Goal: Task Accomplishment & Management: Use online tool/utility

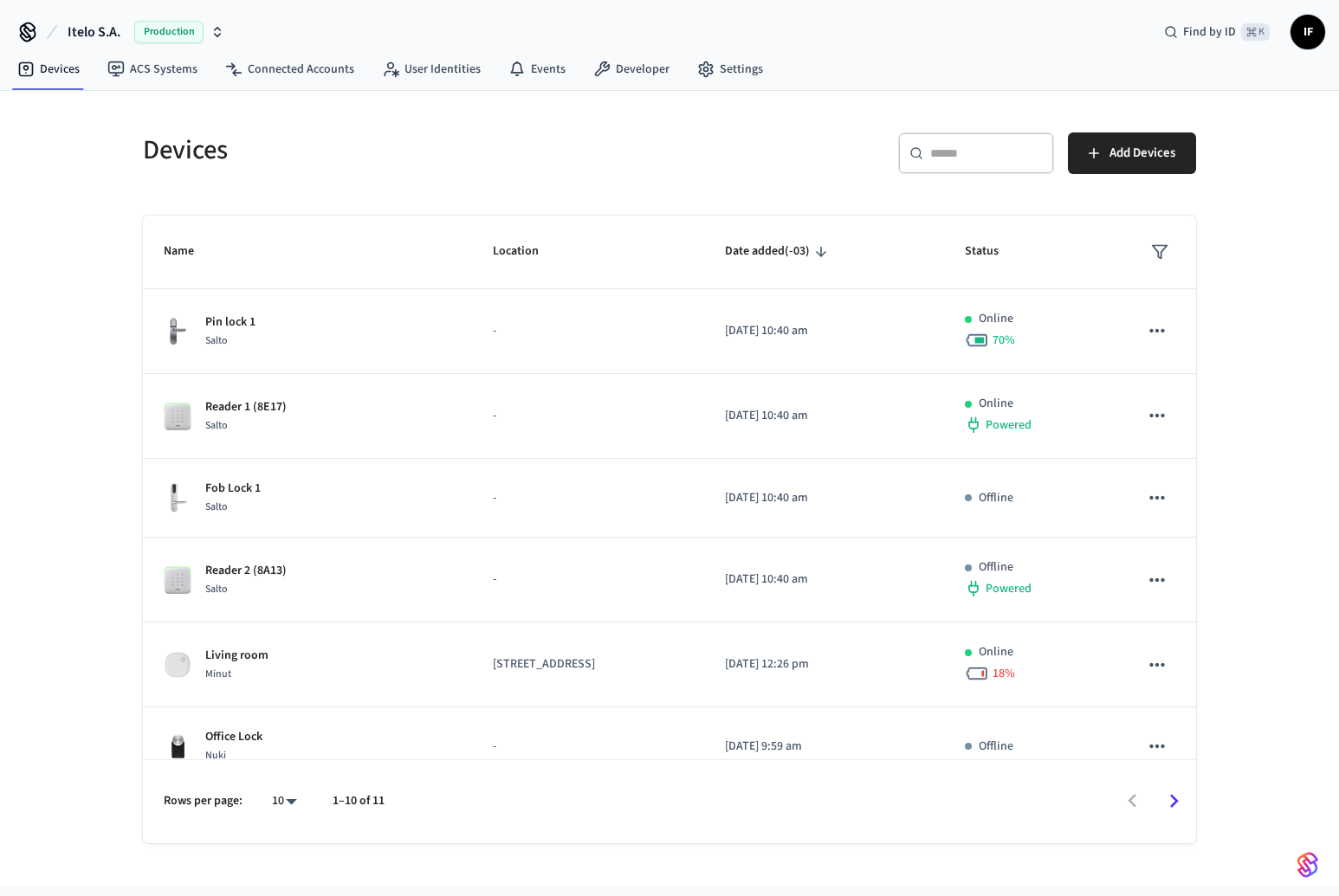
click at [689, 175] on div "​ ​ Add Devices" at bounding box center [937, 161] width 516 height 56
click at [184, 82] on link "ACS Systems" at bounding box center [152, 70] width 118 height 31
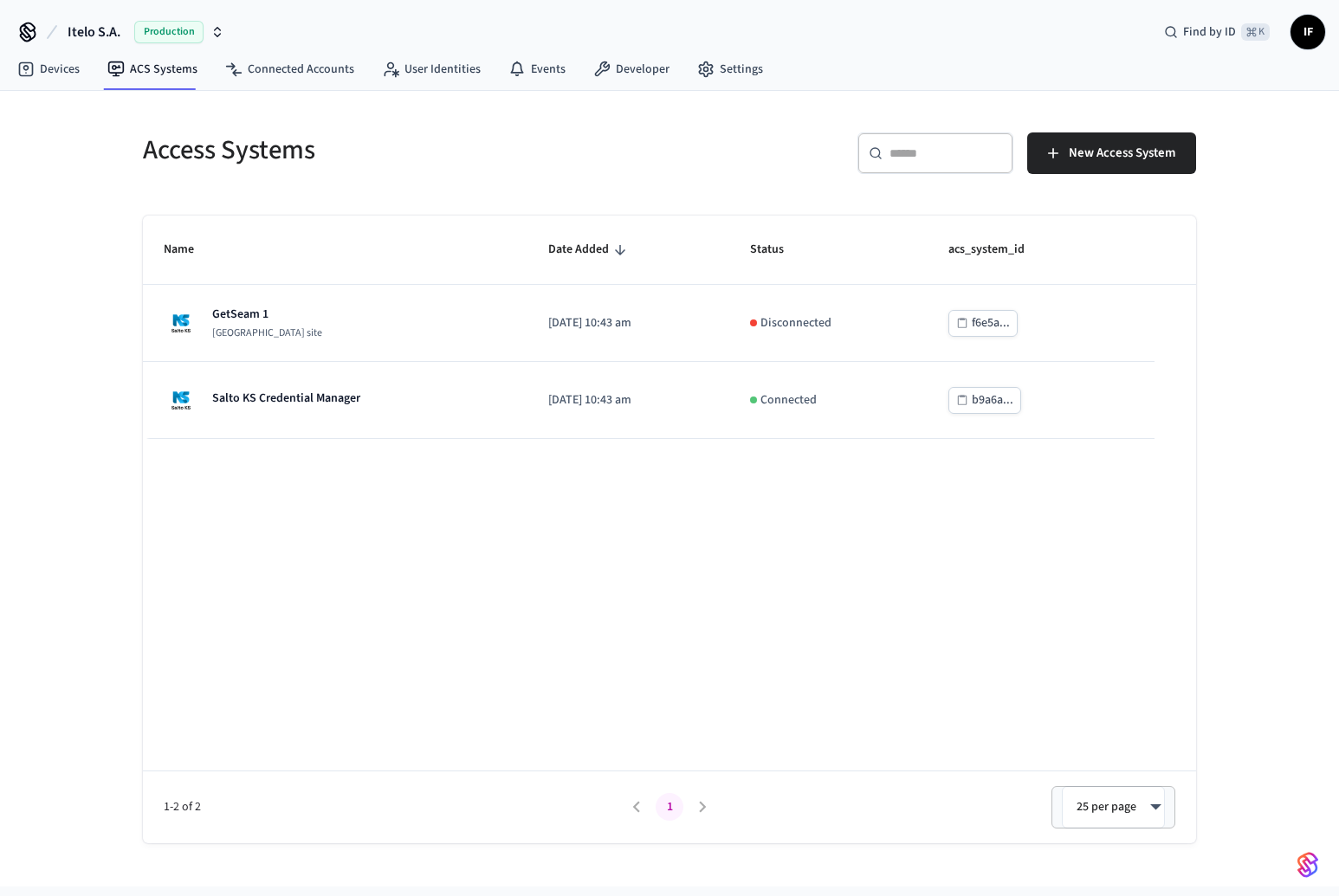
click at [234, 27] on div "Itelo S.A. Production Find by ID ⌘ K IF" at bounding box center [670, 25] width 1339 height 51
click at [221, 27] on icon "button" at bounding box center [217, 32] width 14 height 14
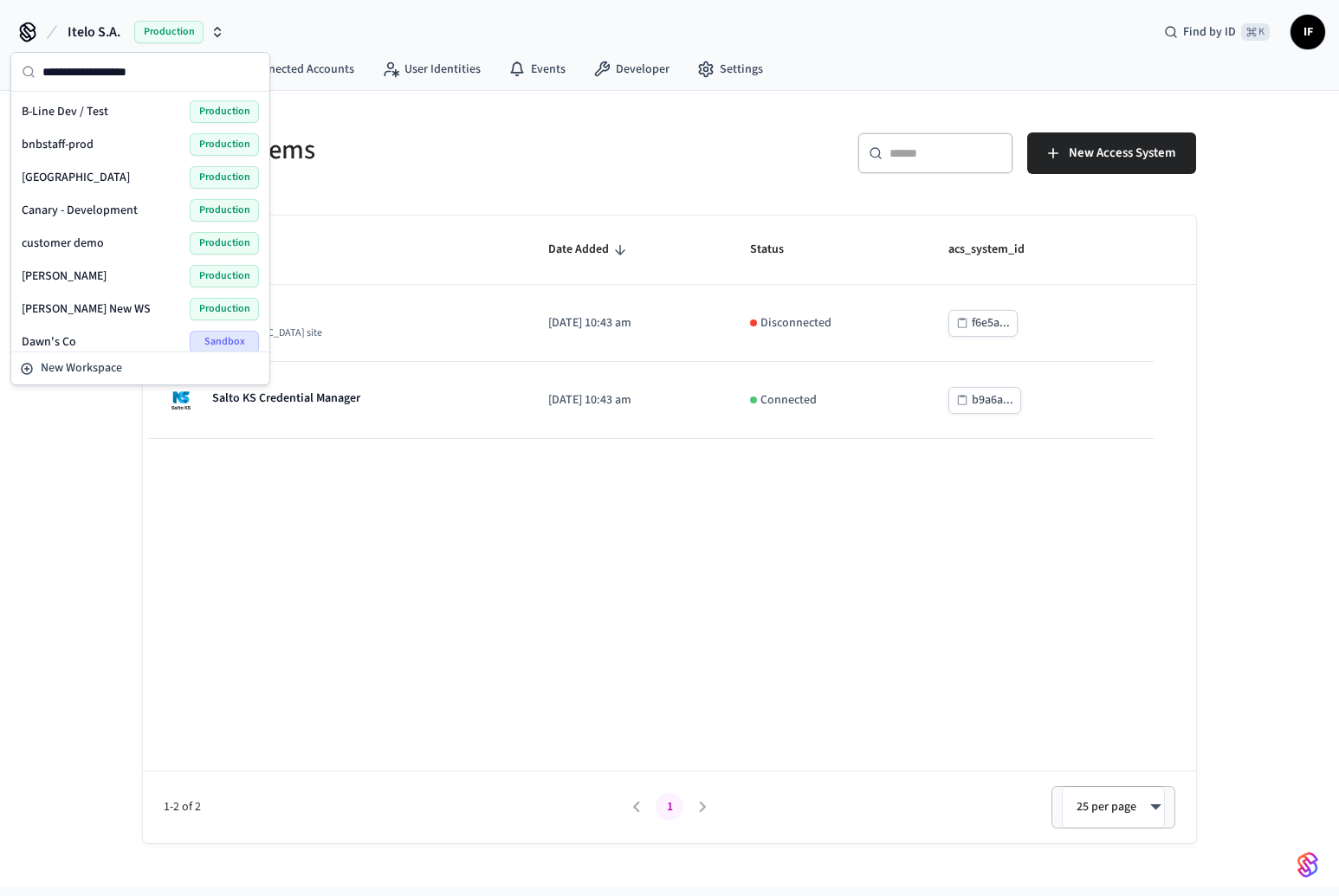
type input "*"
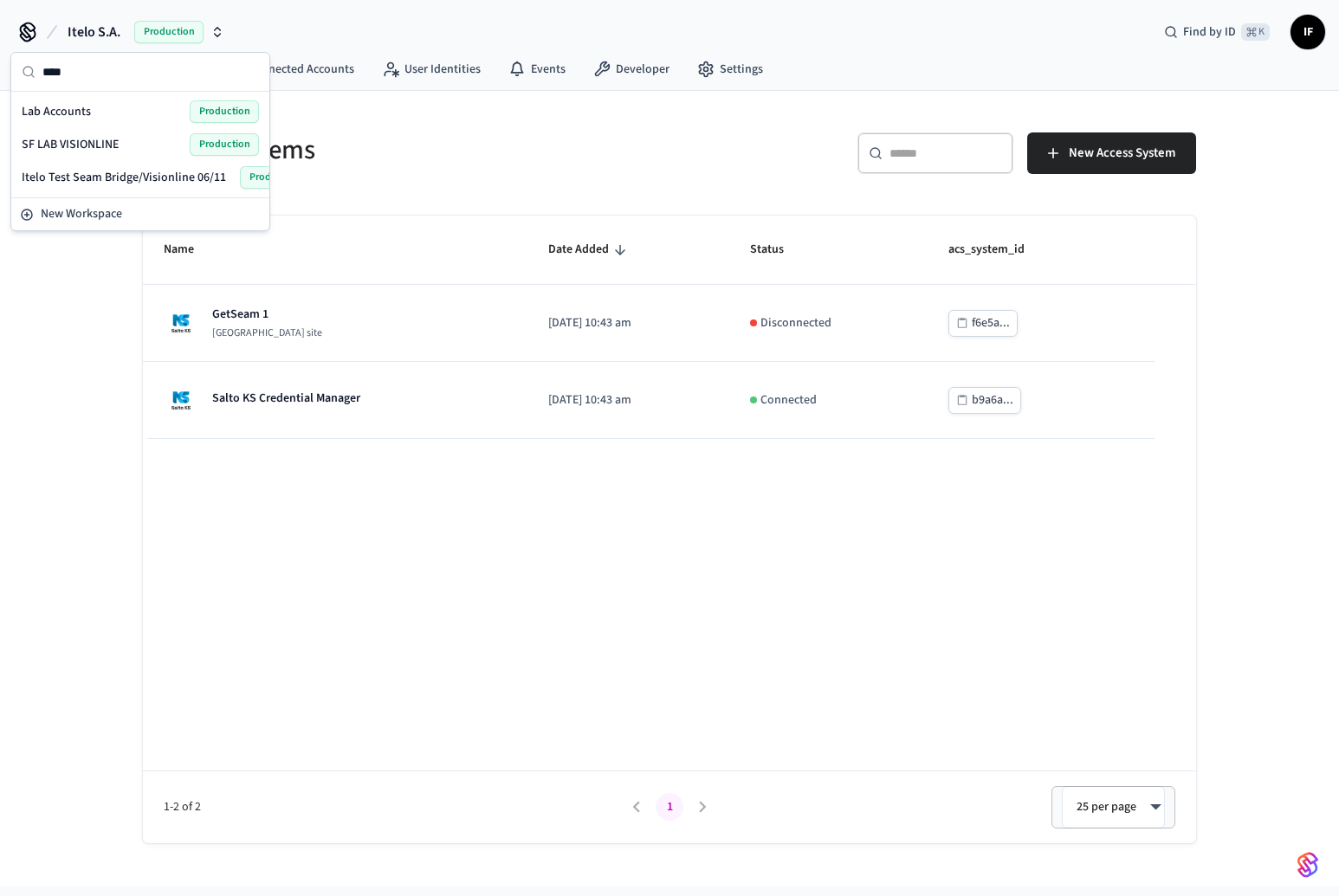
type input "***"
click at [137, 110] on div "Lab Accounts Production" at bounding box center [141, 112] width 237 height 23
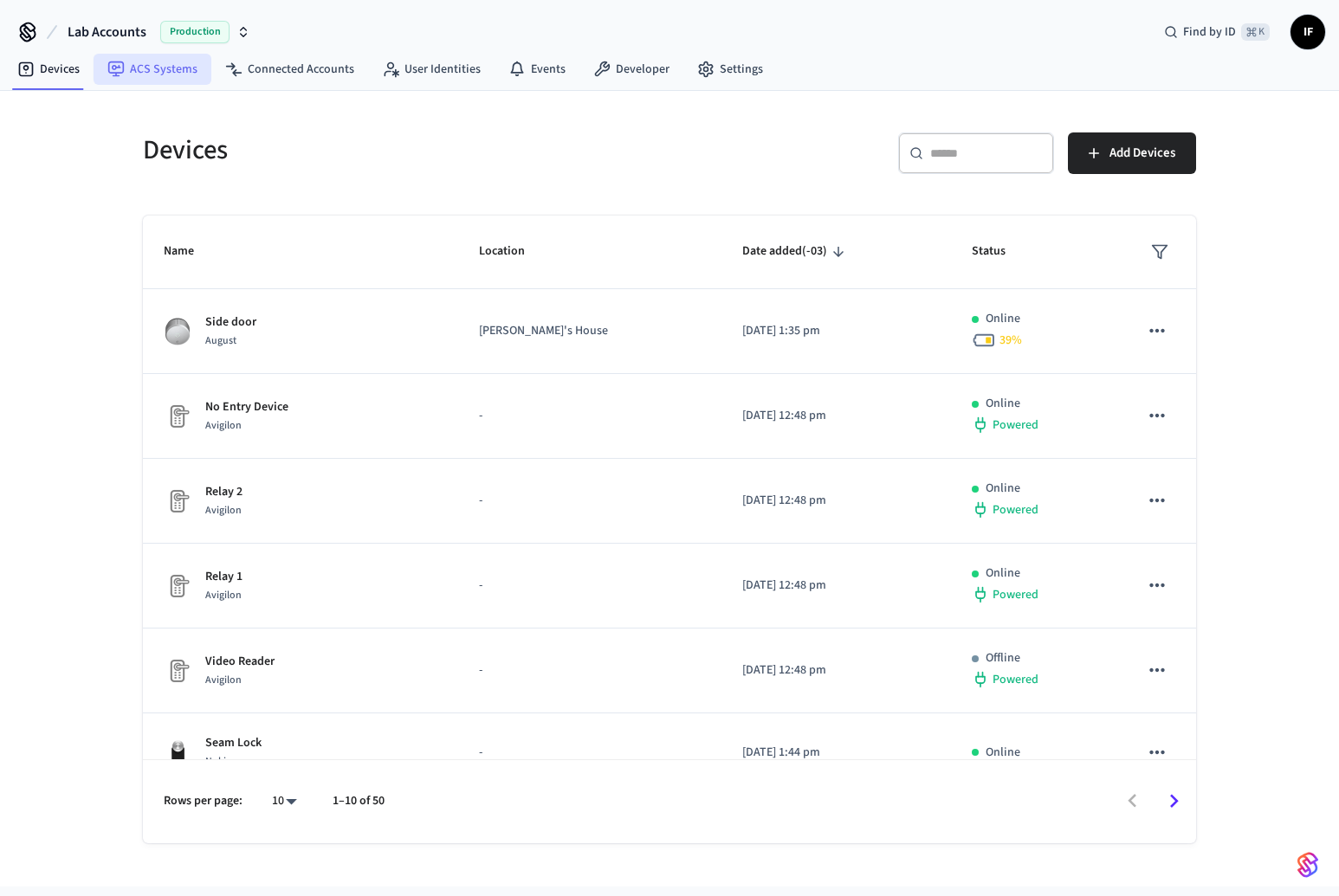
click at [142, 62] on link "ACS Systems" at bounding box center [152, 70] width 118 height 31
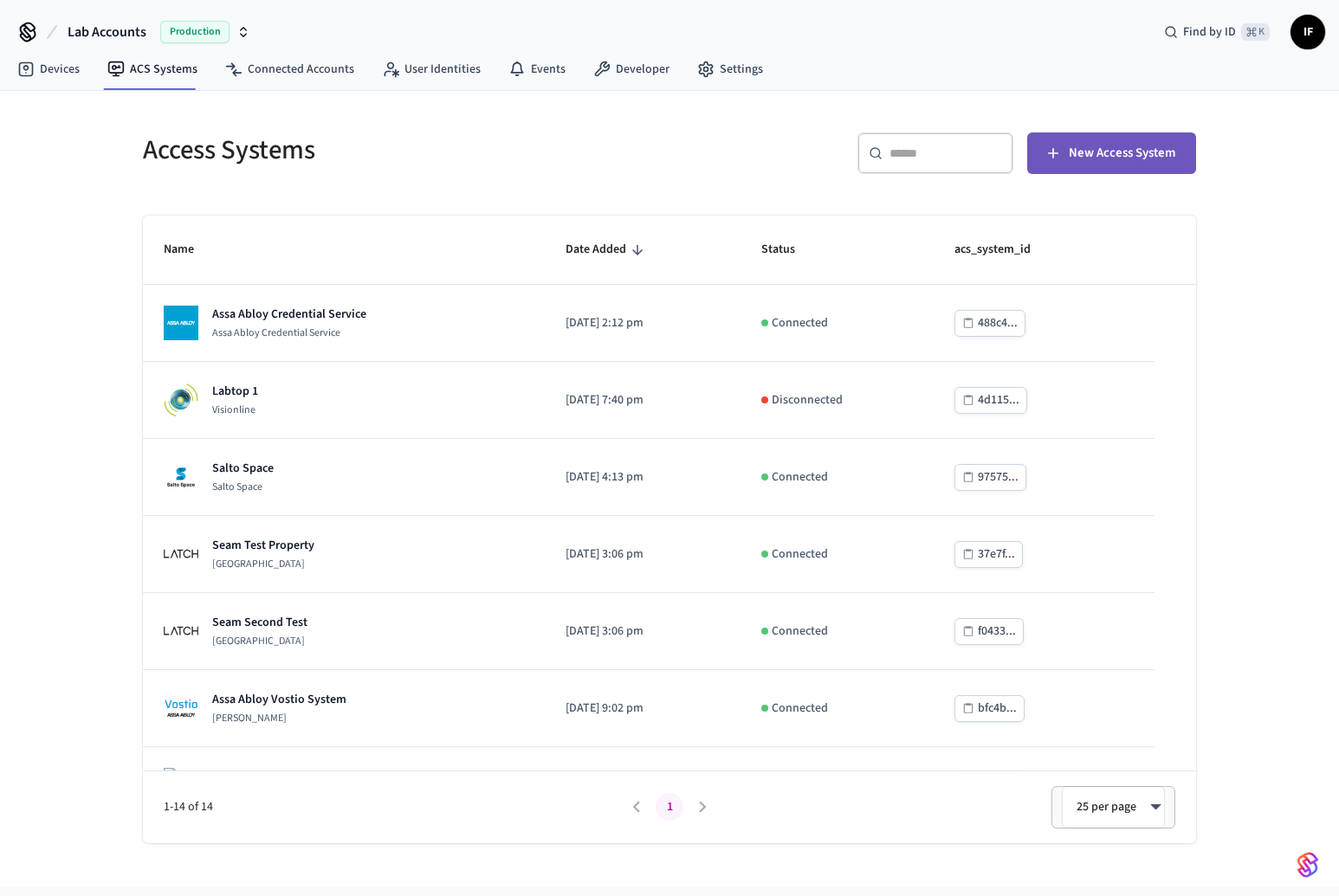
click at [1114, 168] on button "New Access System" at bounding box center [1112, 154] width 169 height 42
click at [238, 37] on icon "button" at bounding box center [244, 32] width 14 height 14
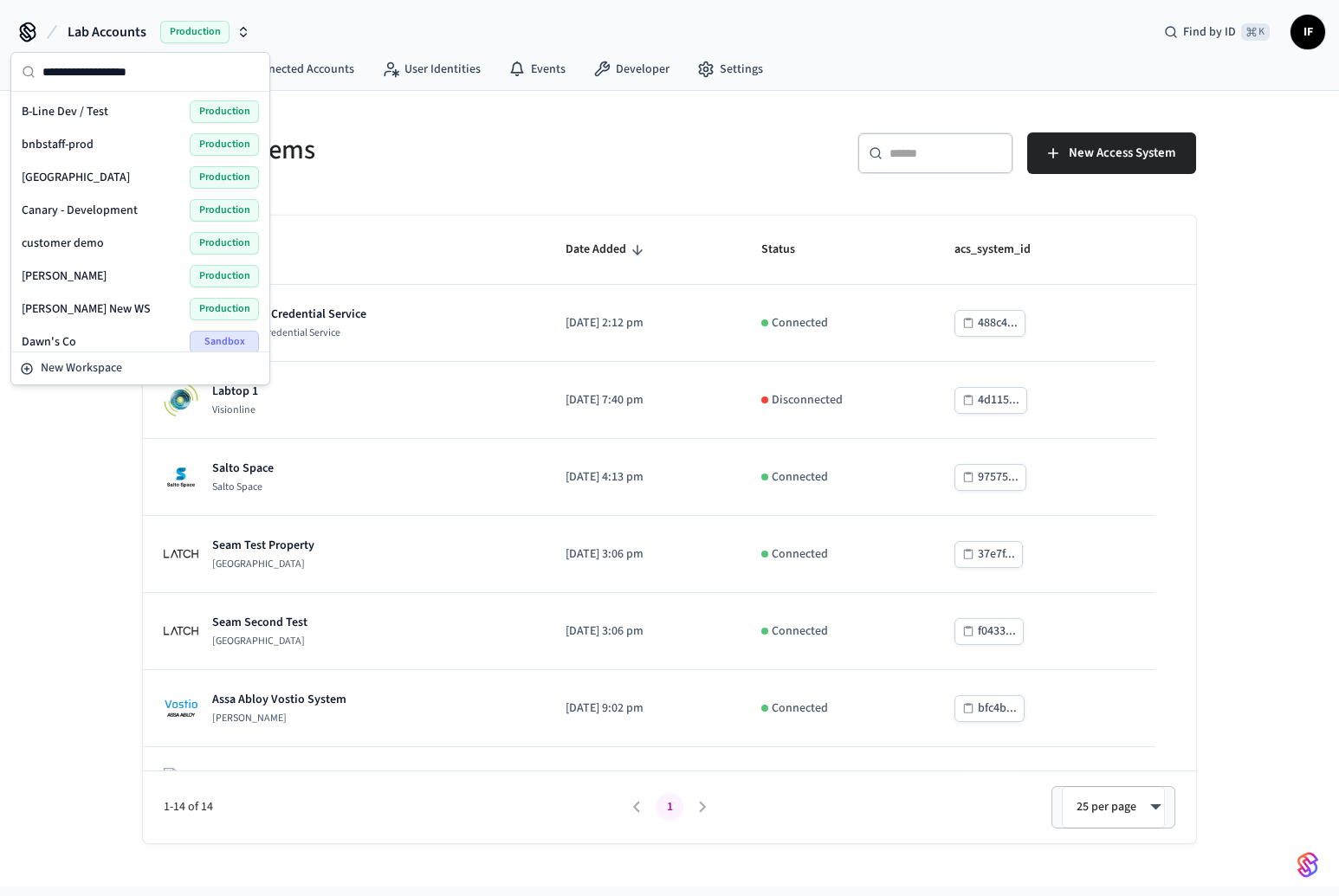
click at [547, 202] on div "Access Systems ​ ​ New Access System Name Date Added Status acs_system_id Assa …" at bounding box center [670, 477] width 1081 height 732
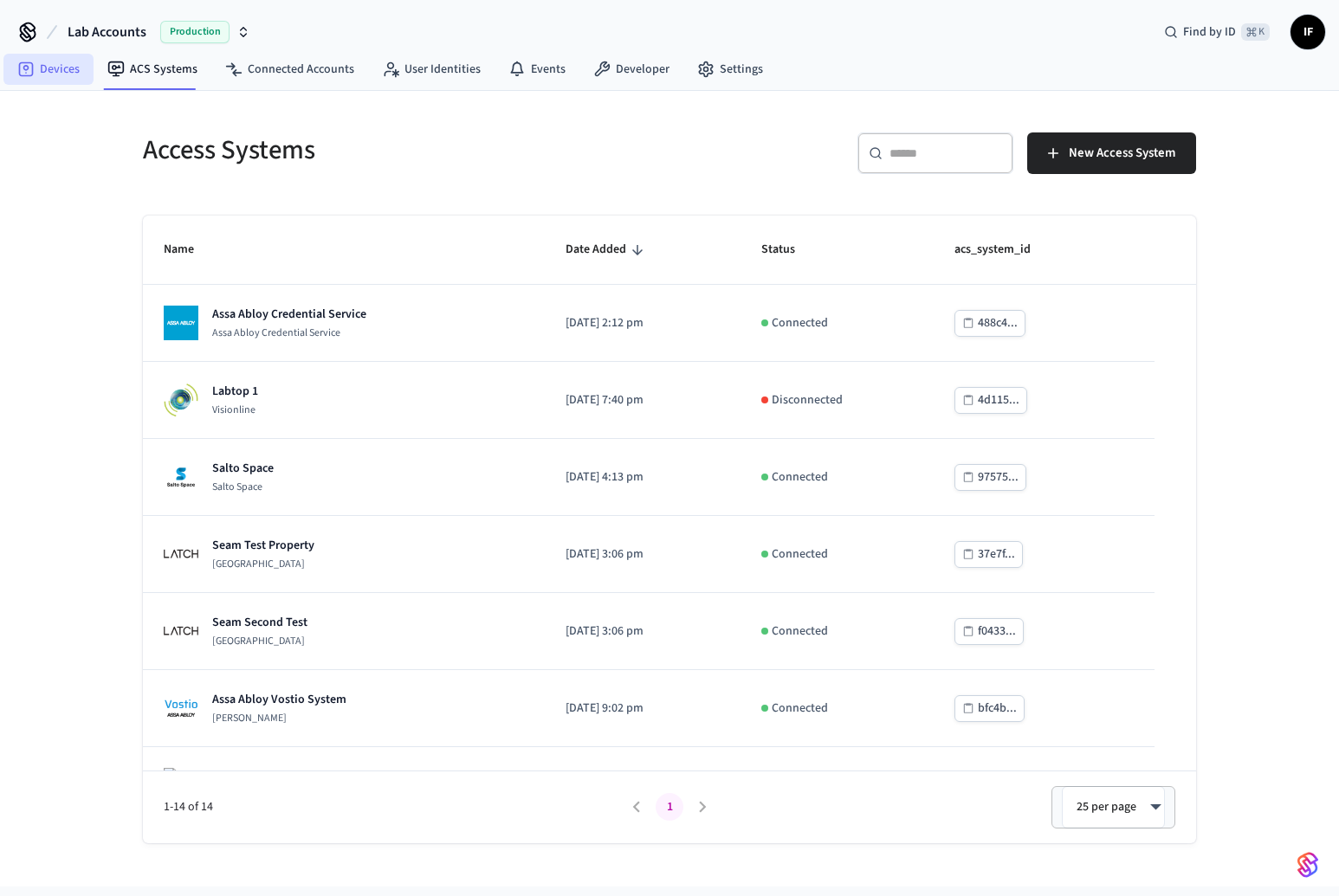
click at [60, 81] on link "Devices" at bounding box center [48, 70] width 90 height 31
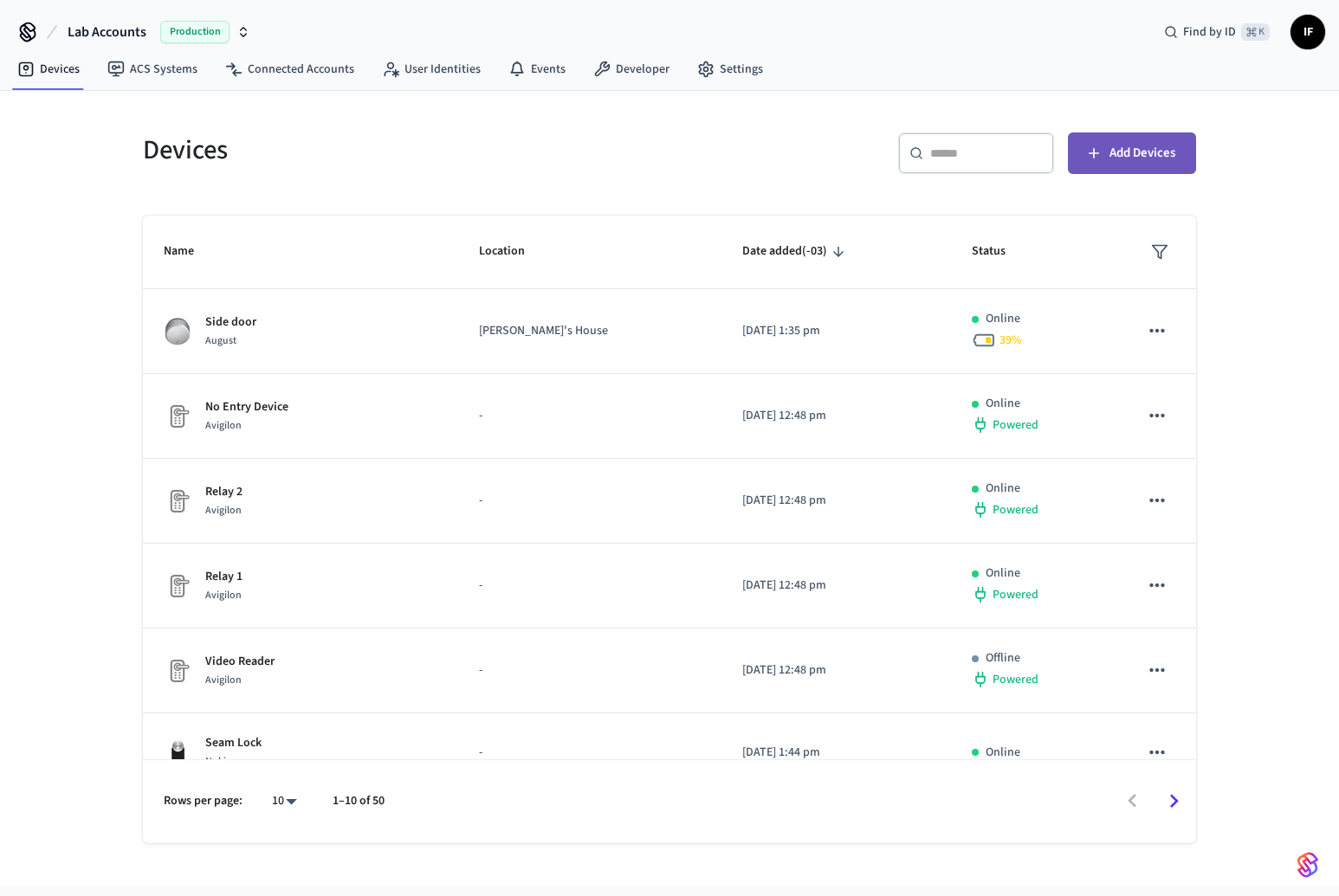
click at [1178, 166] on button "Add Devices" at bounding box center [1132, 154] width 128 height 42
click at [170, 85] on nav "Devices ACS Systems Connected Accounts User Identities Events Developer Settings" at bounding box center [390, 71] width 773 height 40
click at [169, 76] on link "ACS Systems" at bounding box center [152, 70] width 118 height 31
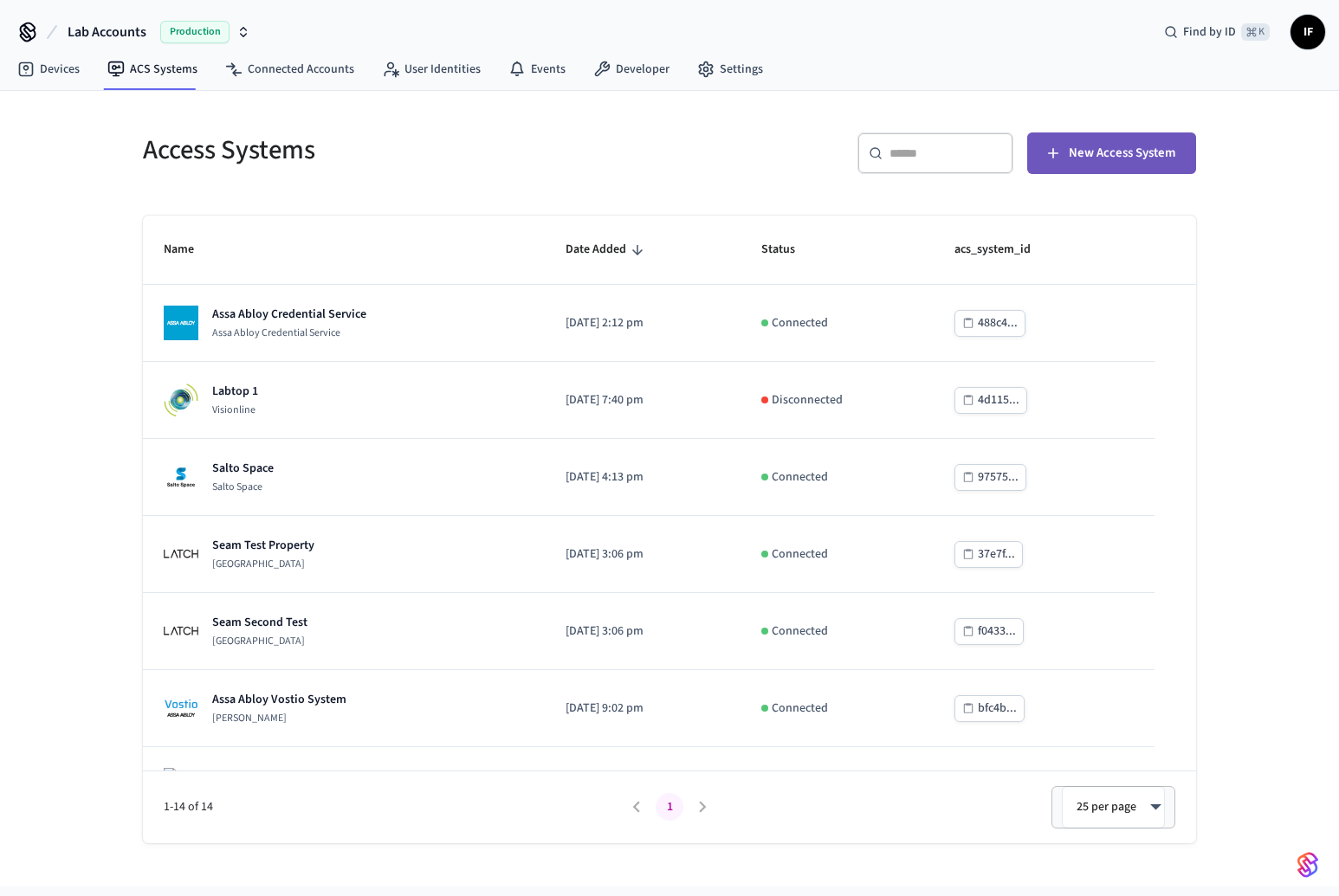
click at [1140, 152] on span "New Access System" at bounding box center [1123, 154] width 106 height 23
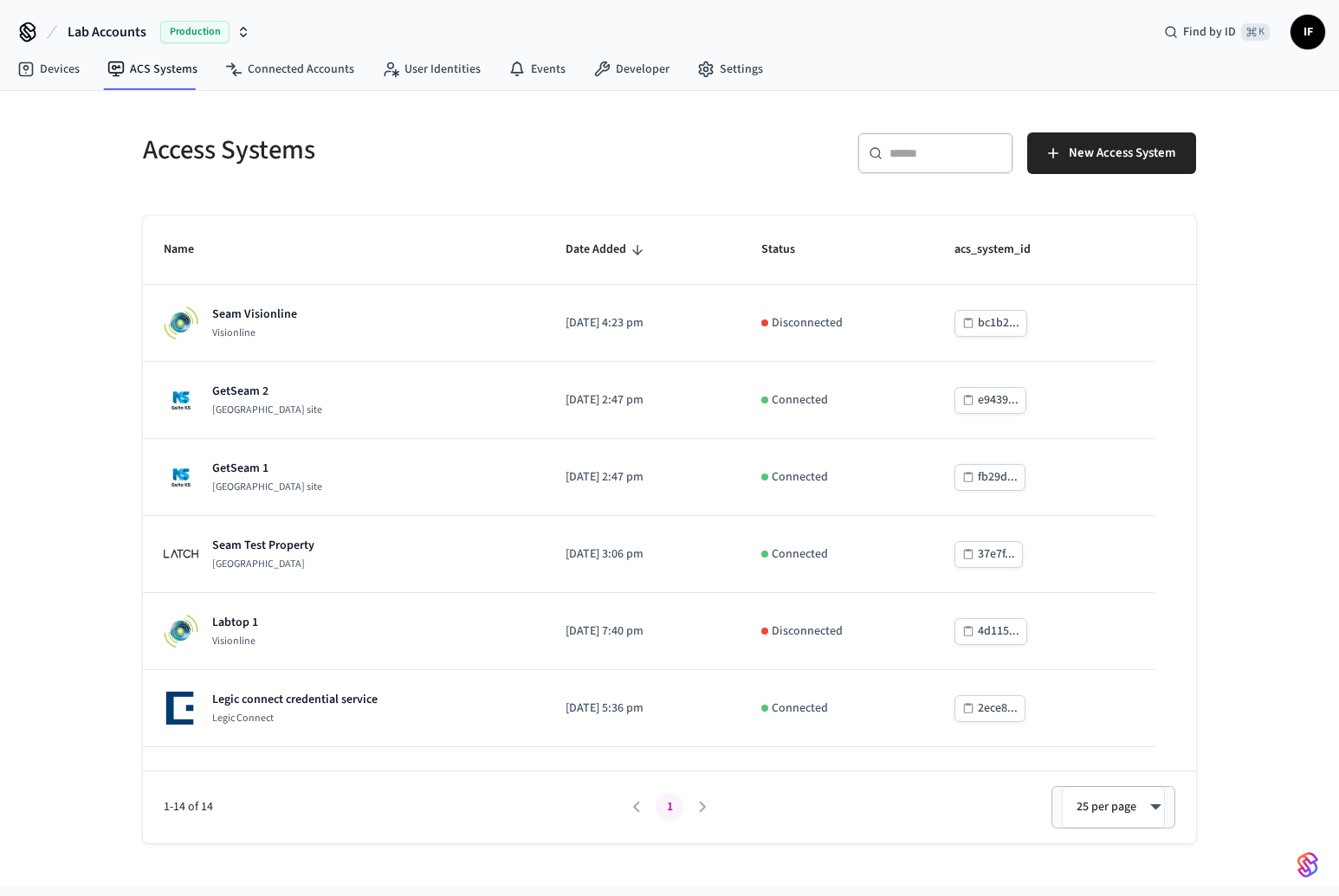
click at [972, 162] on div "​ ​" at bounding box center [935, 154] width 156 height 42
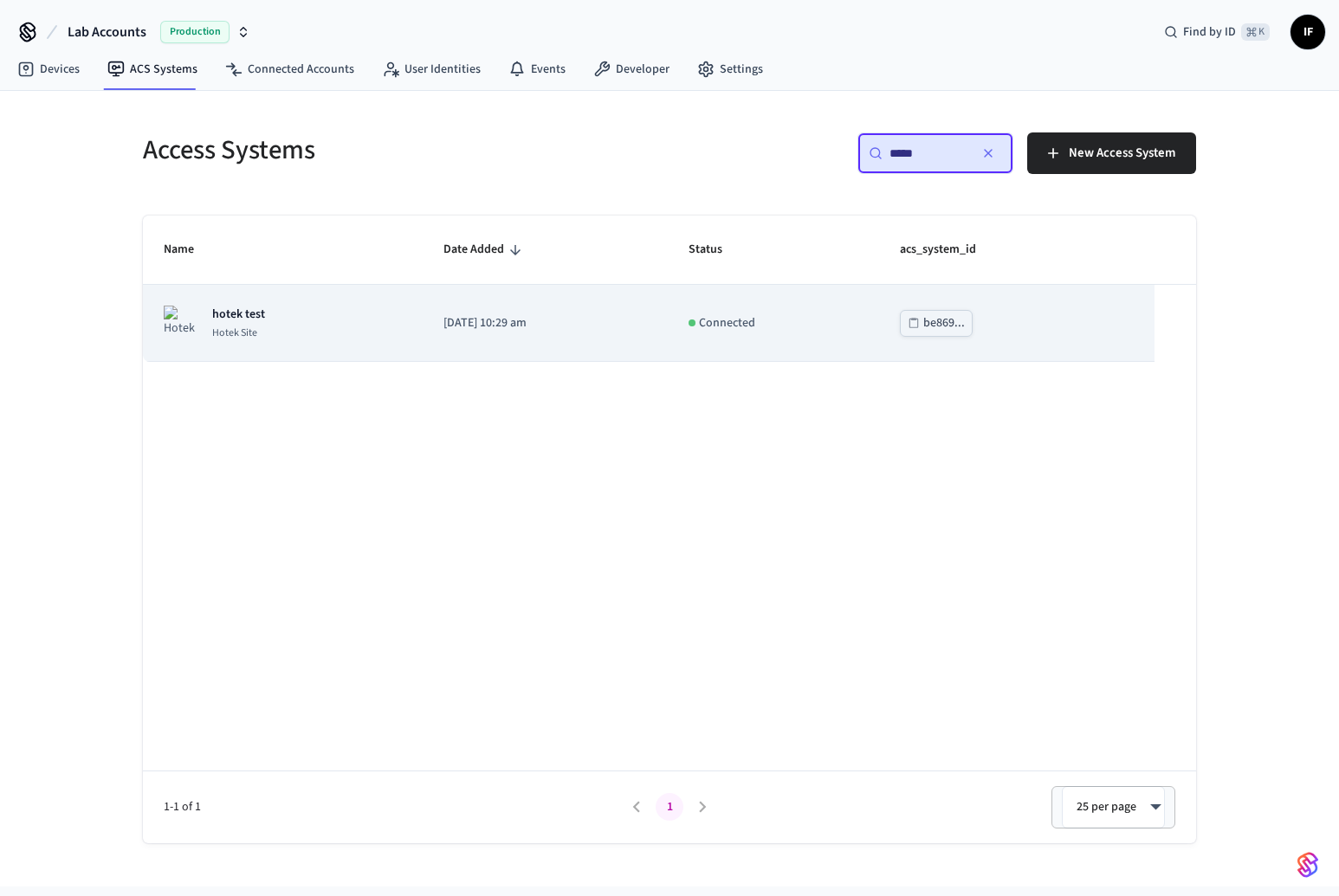
type input "*****"
click at [972, 326] on button "be869..." at bounding box center [936, 323] width 72 height 27
